Goal: Navigation & Orientation: Find specific page/section

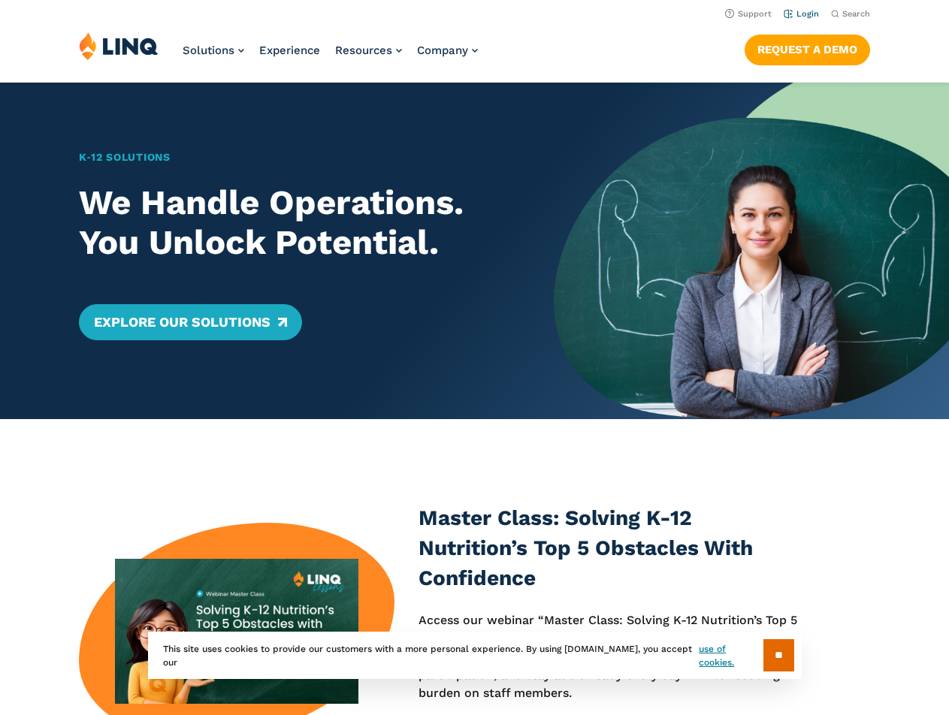
click at [812, 7] on li "Login" at bounding box center [800, 13] width 35 height 17
click at [809, 17] on link "Login" at bounding box center [800, 14] width 35 height 10
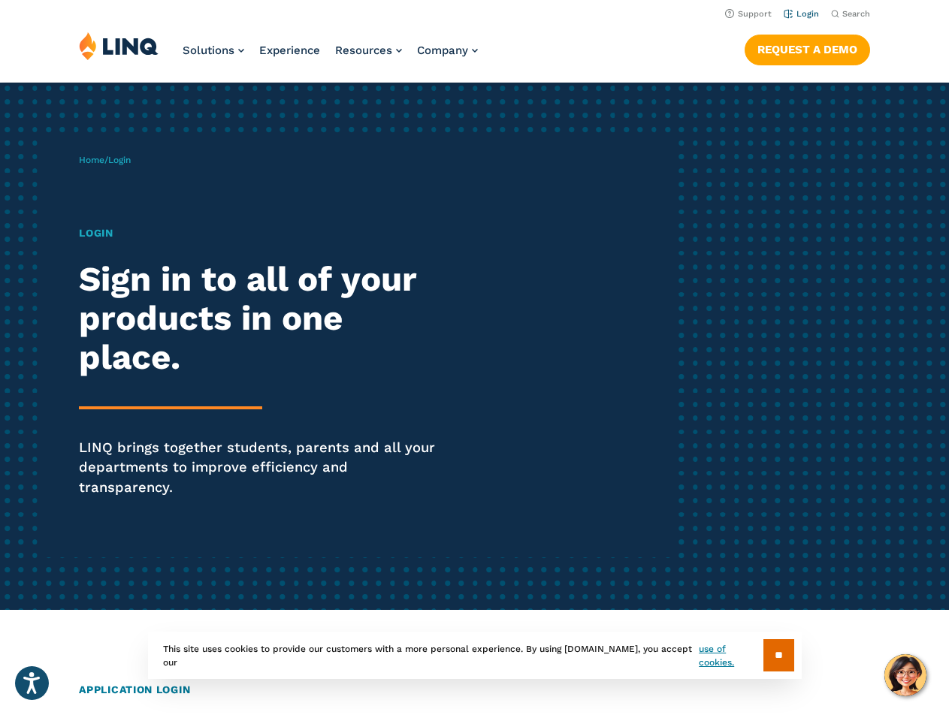
click at [794, 11] on link "Login" at bounding box center [800, 14] width 35 height 10
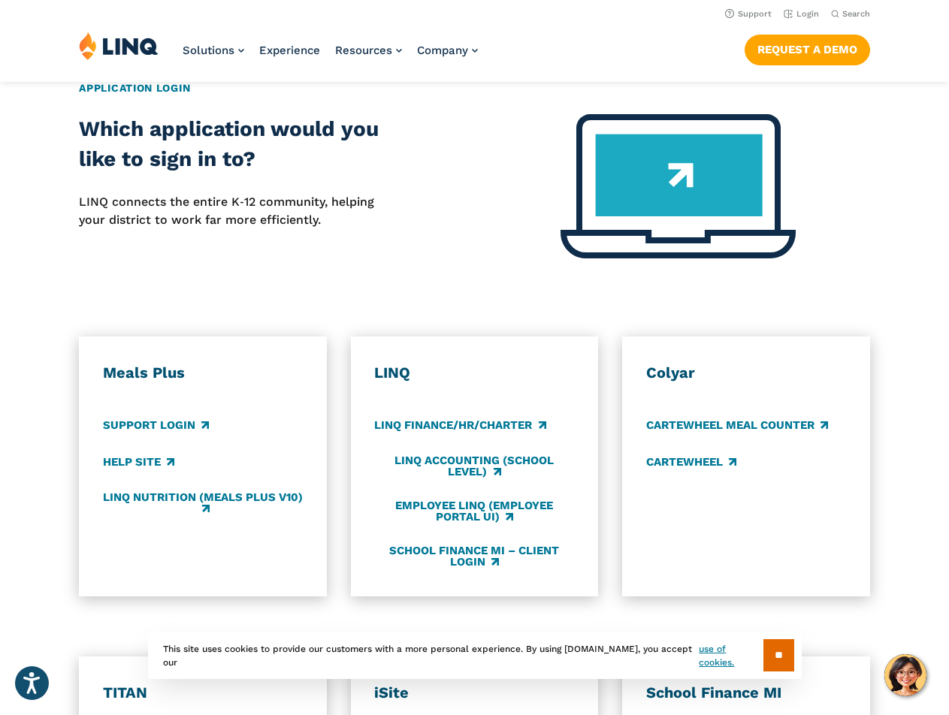
scroll to position [601, 0]
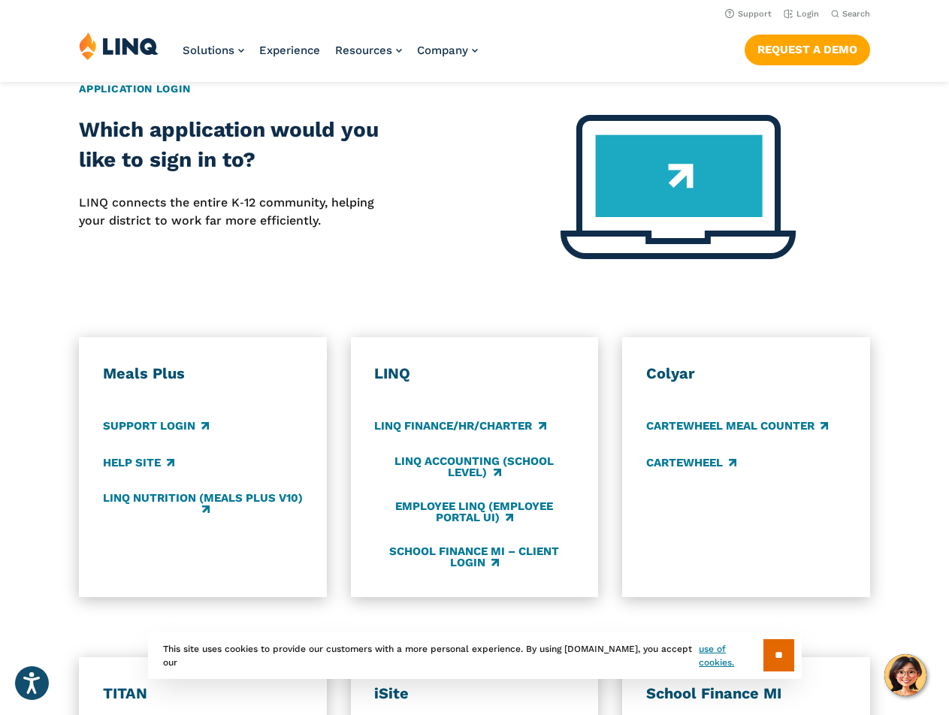
click at [161, 364] on h3 "Meals Plus" at bounding box center [203, 374] width 200 height 20
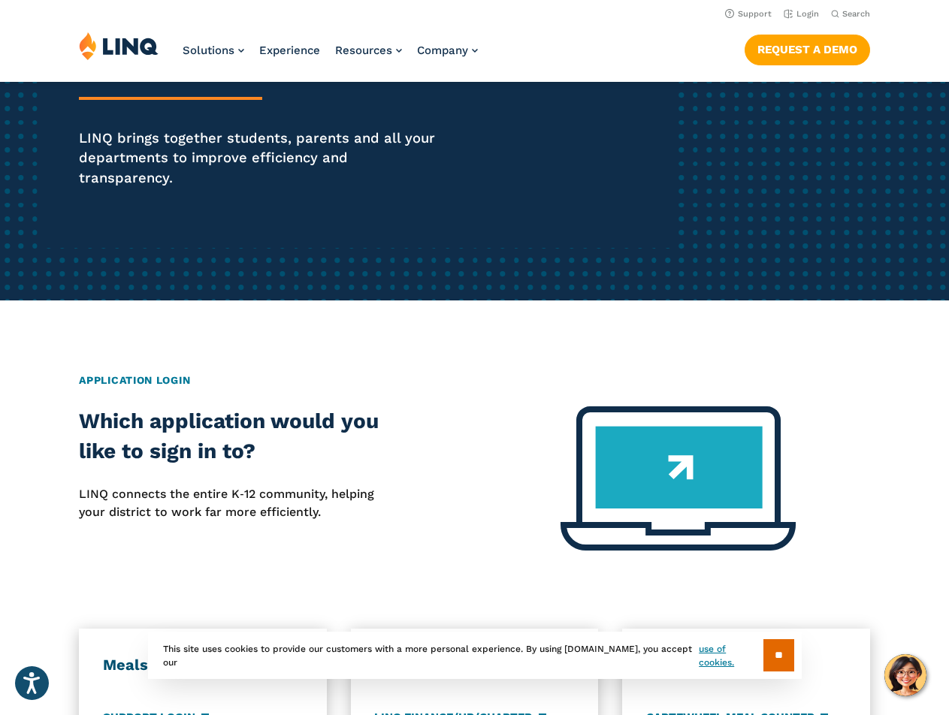
scroll to position [300, 0]
